Goal: Go to known website: Access a specific website the user already knows

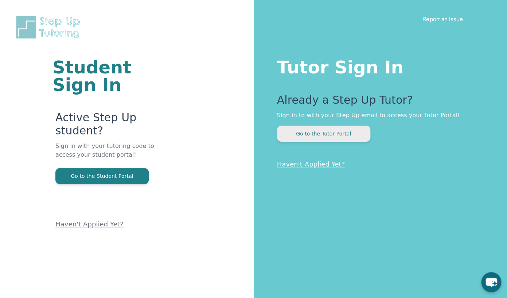
click at [333, 133] on button "Go to the Tutor Portal" at bounding box center [323, 133] width 93 height 16
